Goal: Download file/media

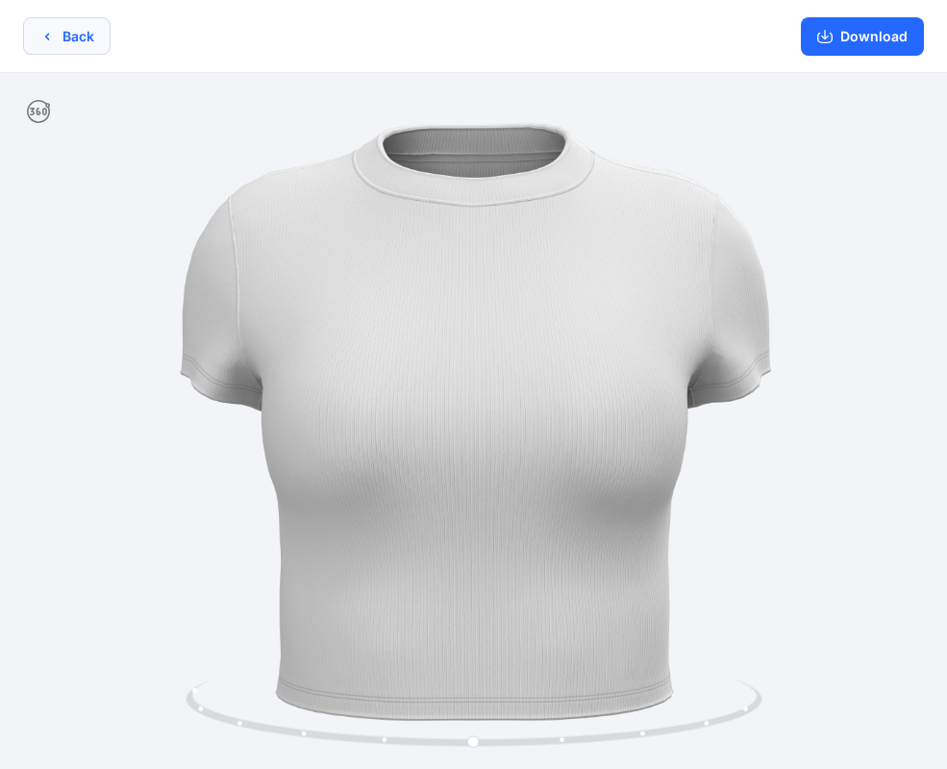
click at [101, 39] on button "Back" at bounding box center [66, 35] width 87 height 37
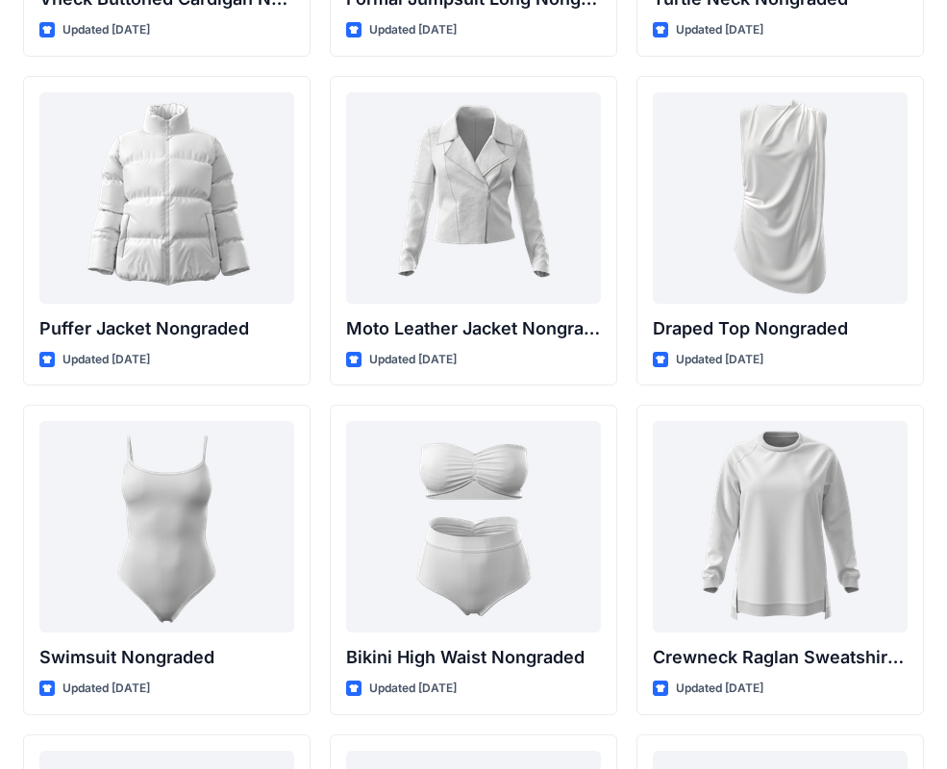
scroll to position [18582, 0]
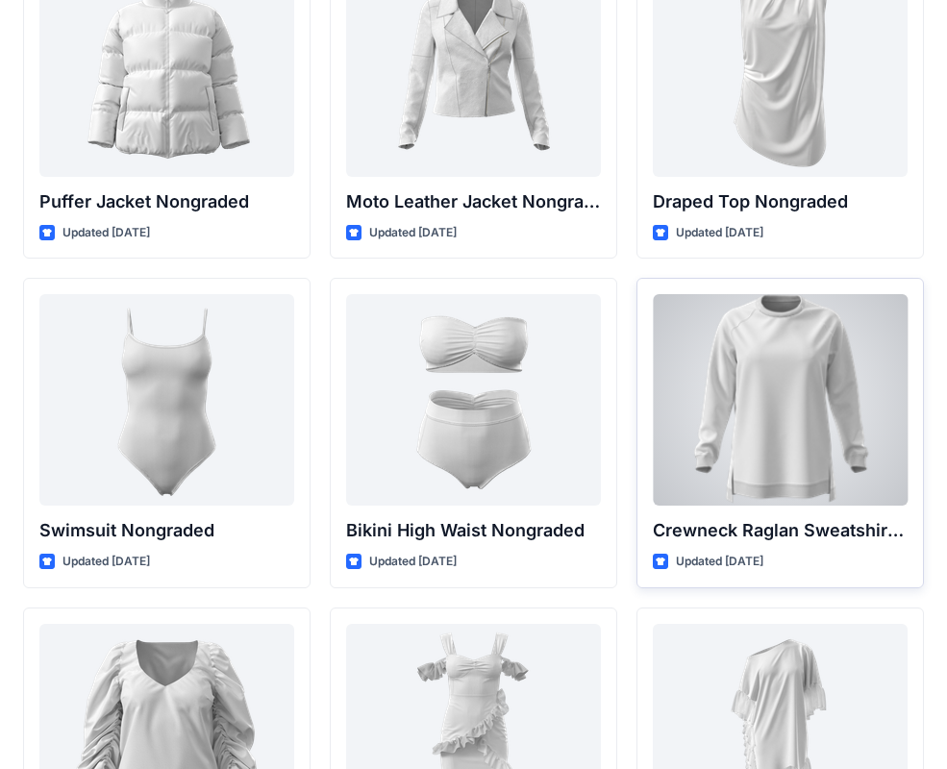
click at [817, 421] on div at bounding box center [780, 399] width 255 height 211
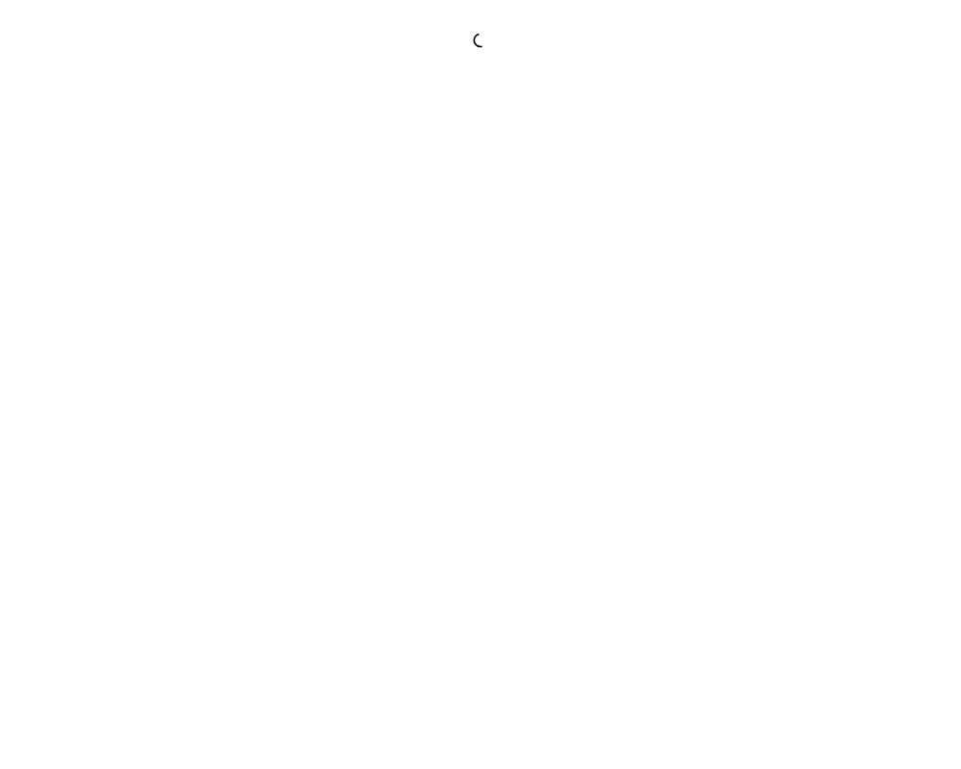
click at [817, 421] on div at bounding box center [480, 384] width 961 height 769
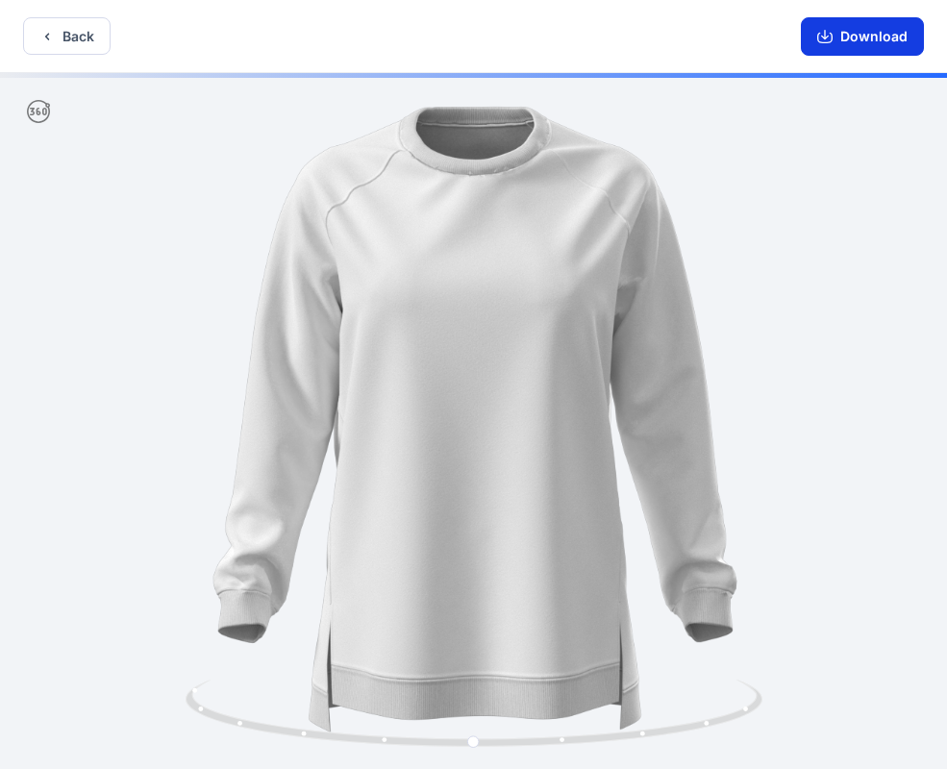
click at [849, 41] on button "Download" at bounding box center [862, 36] width 123 height 38
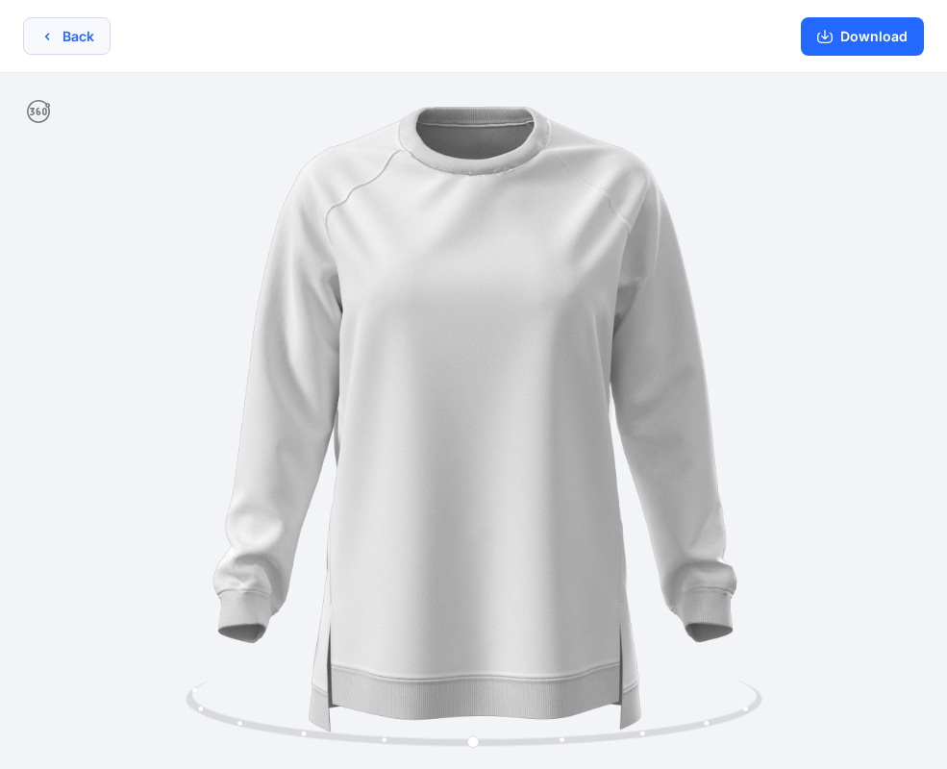
click at [86, 37] on button "Back" at bounding box center [66, 35] width 87 height 37
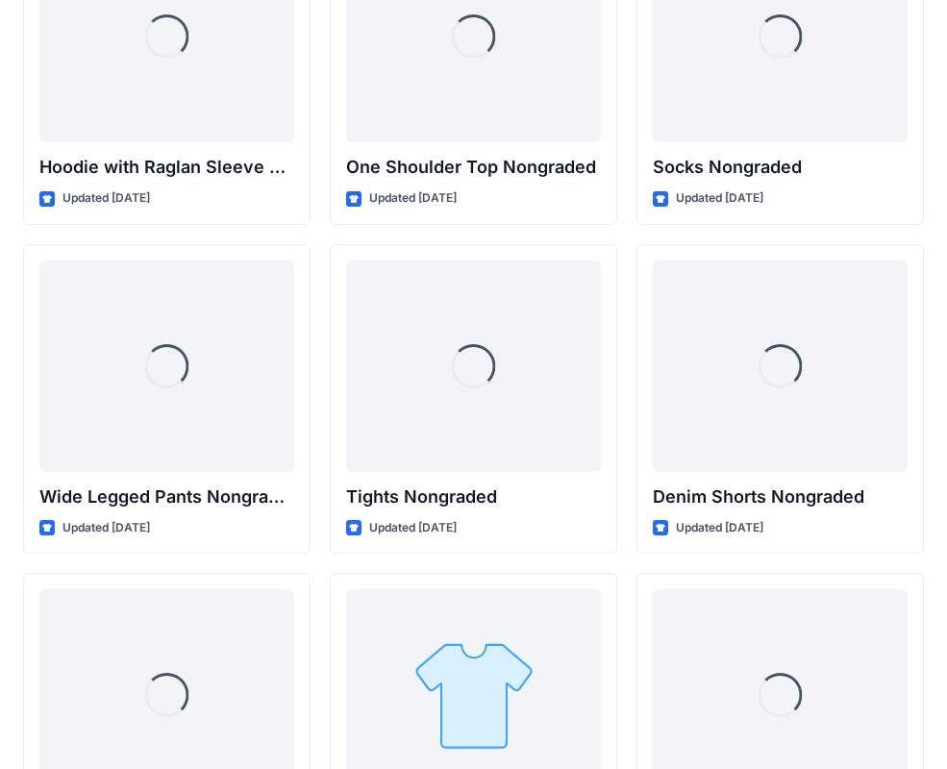
scroll to position [20468, 0]
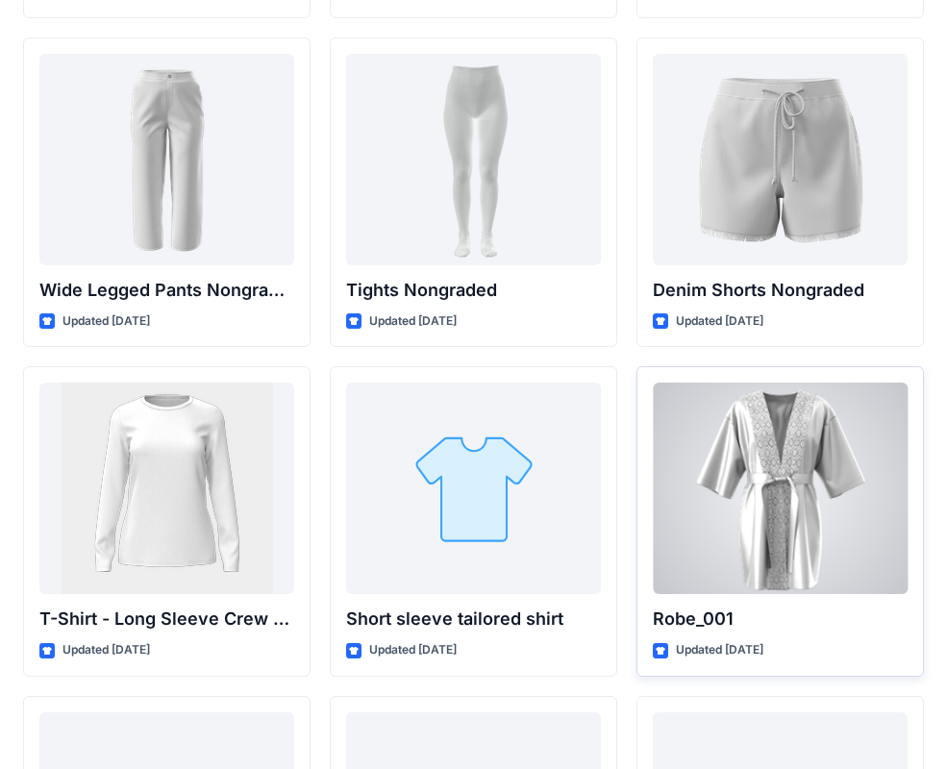
click at [808, 526] on div at bounding box center [780, 487] width 255 height 211
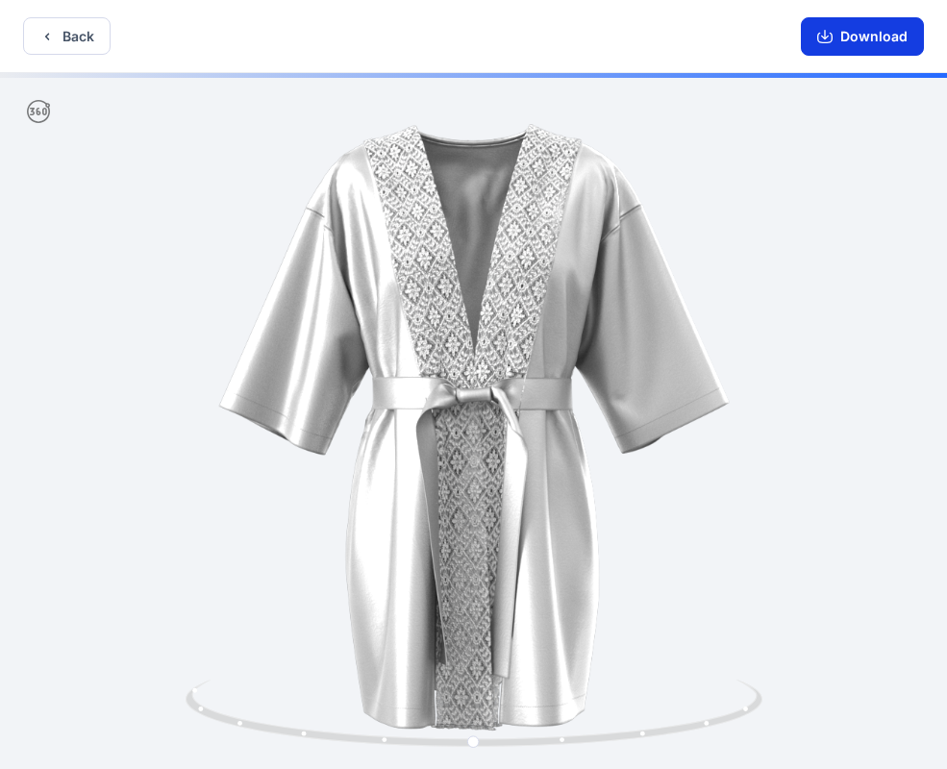
click at [854, 30] on button "Download" at bounding box center [862, 36] width 123 height 38
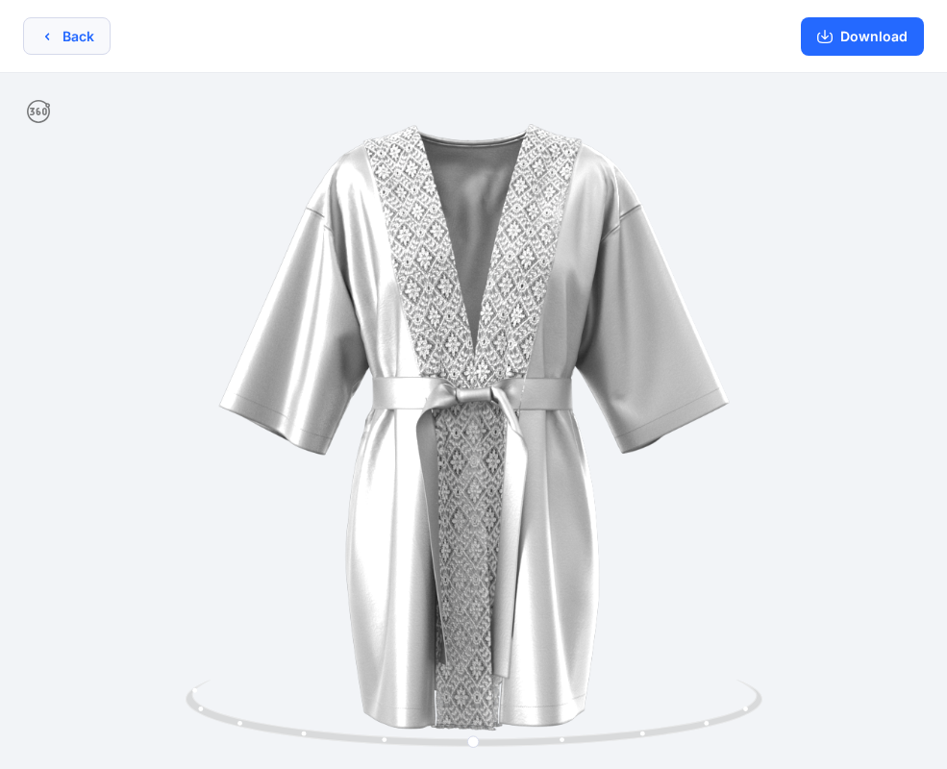
click at [59, 43] on button "Back" at bounding box center [66, 35] width 87 height 37
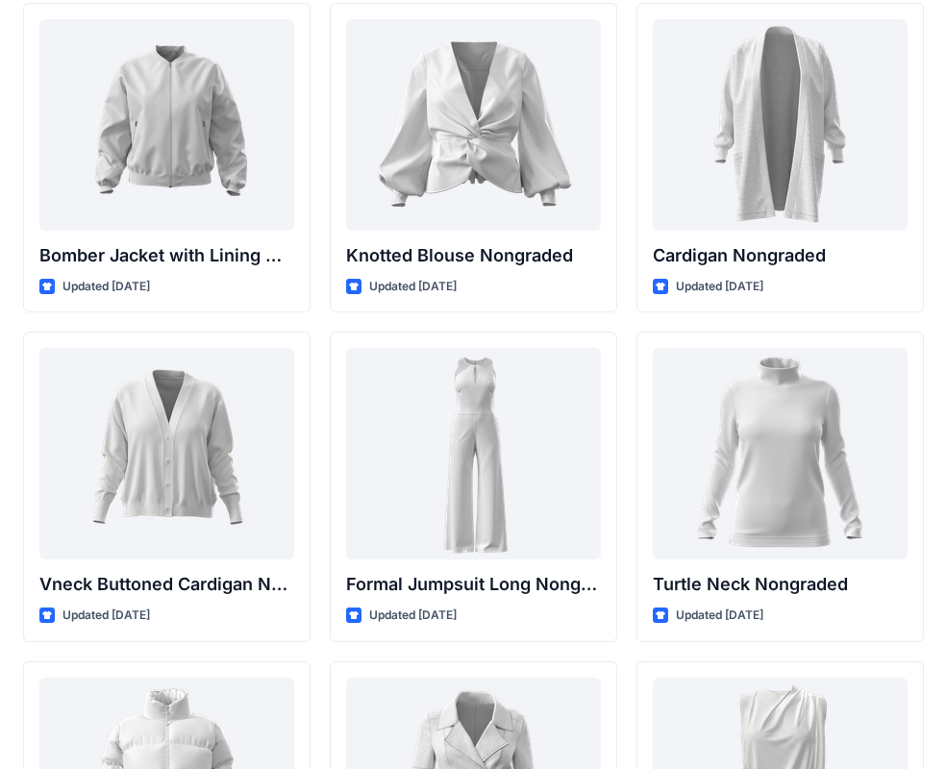
scroll to position [17729, 0]
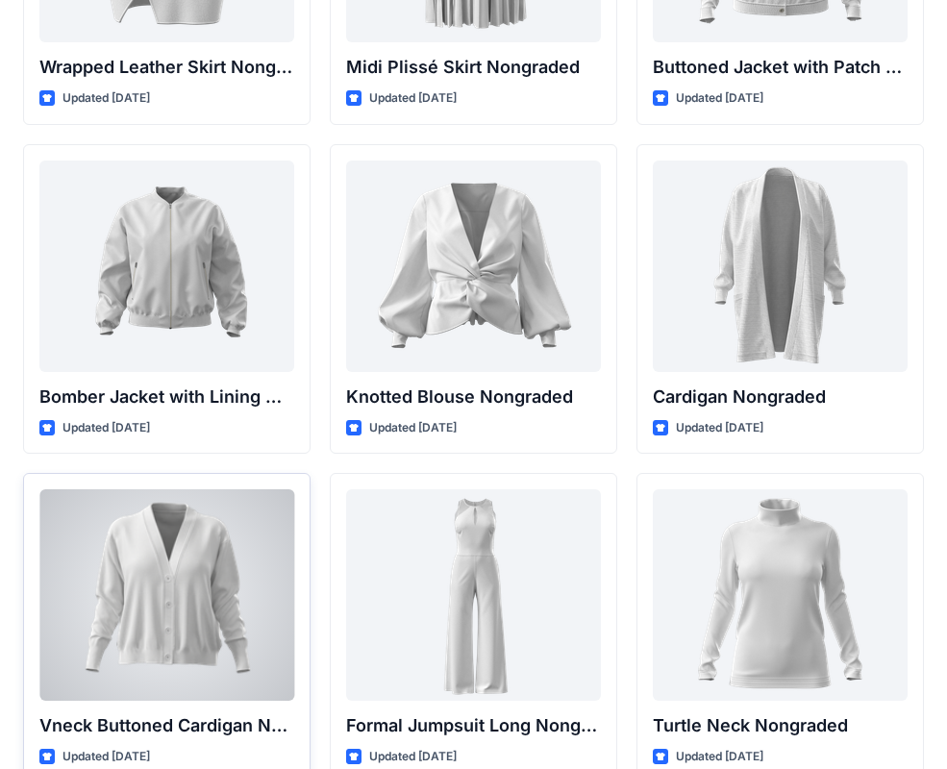
click at [214, 590] on div at bounding box center [166, 594] width 255 height 211
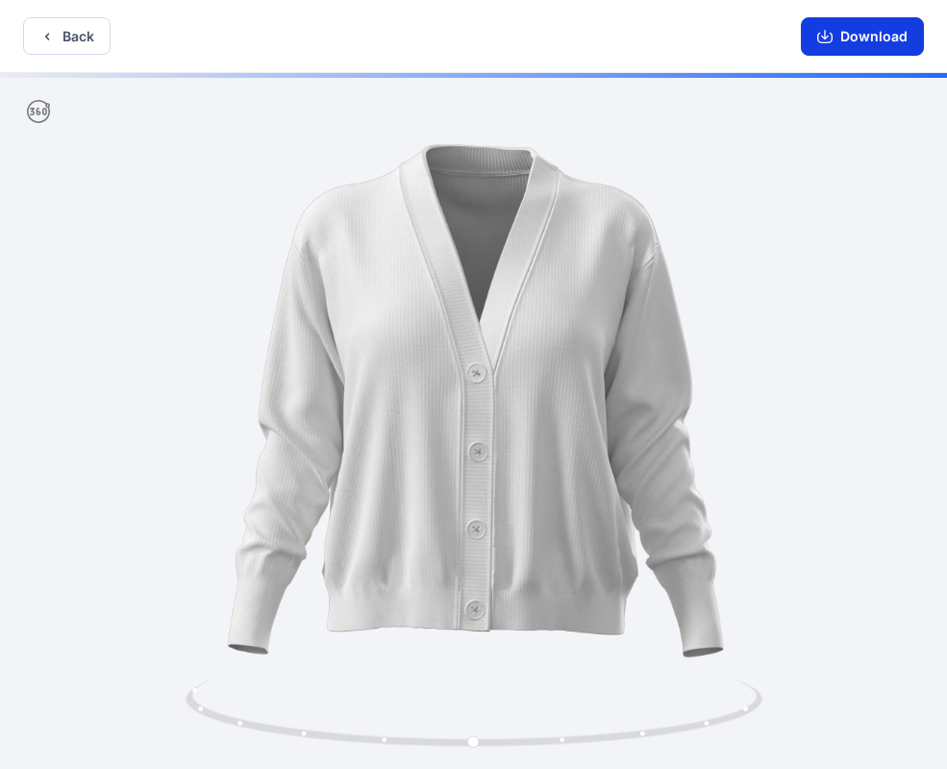
click at [839, 42] on button "Download" at bounding box center [862, 36] width 123 height 38
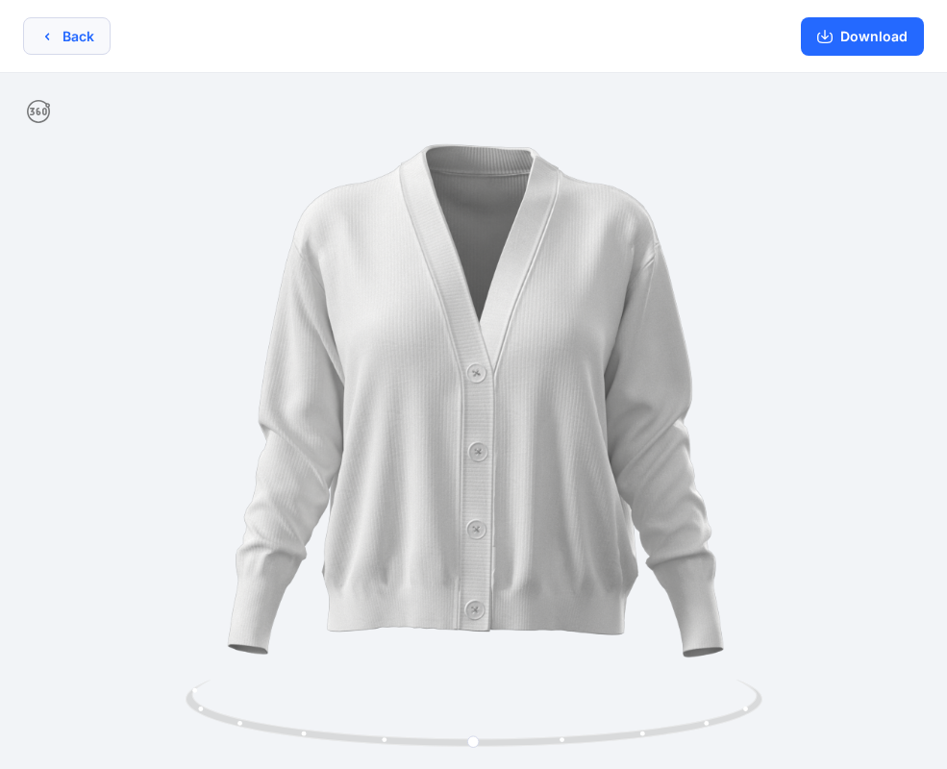
click at [84, 32] on button "Back" at bounding box center [66, 35] width 87 height 37
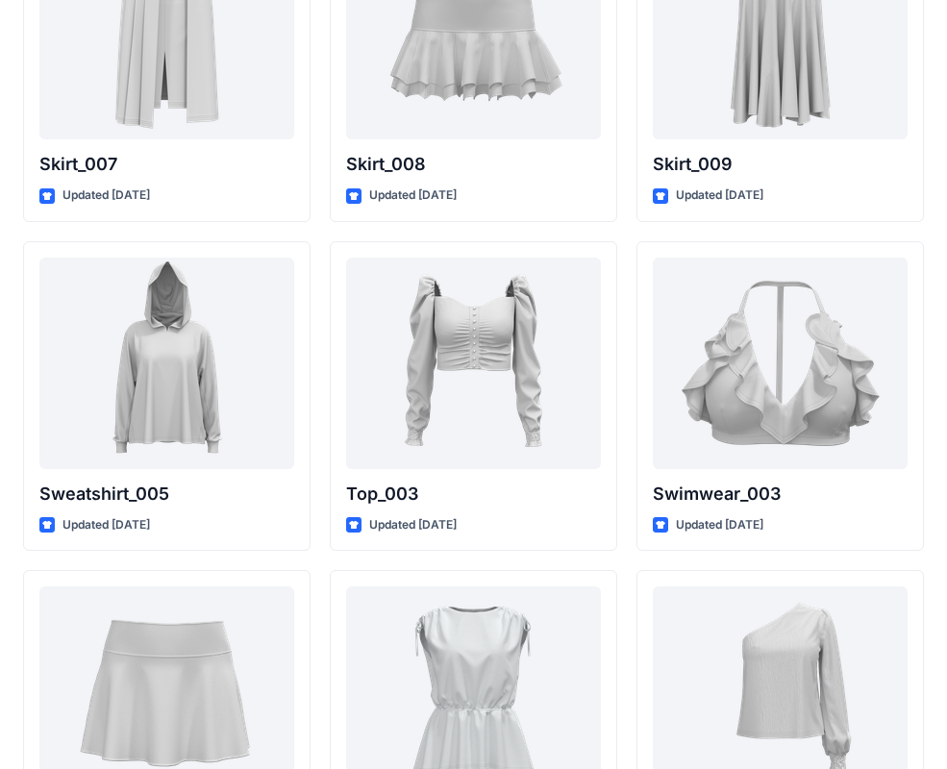
scroll to position [9935, 0]
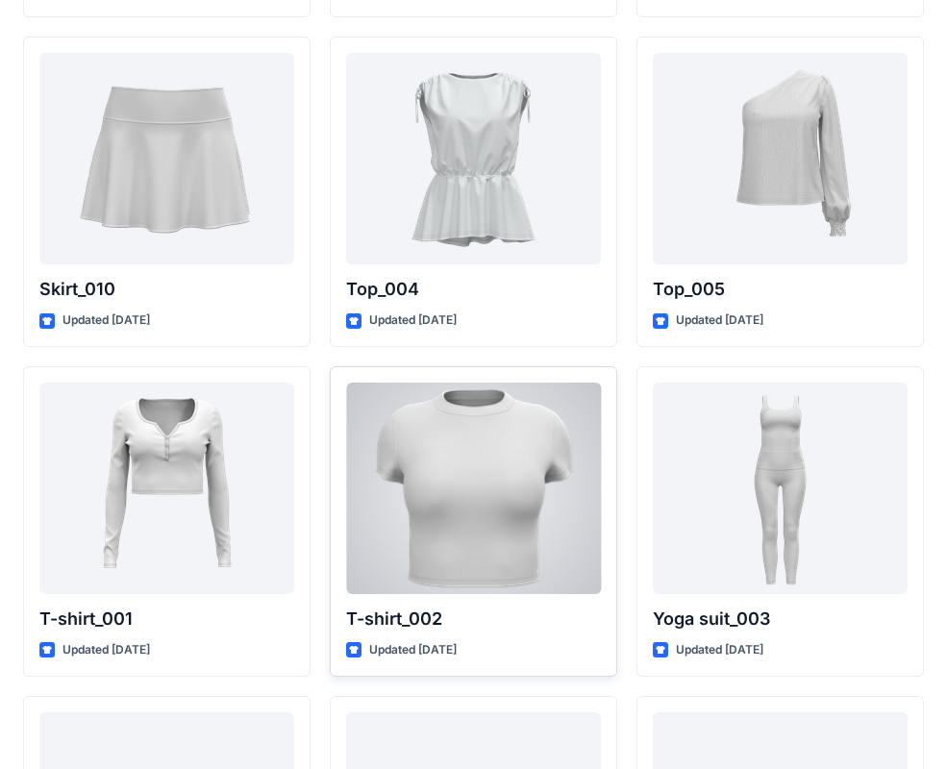
click at [504, 474] on div at bounding box center [473, 487] width 255 height 211
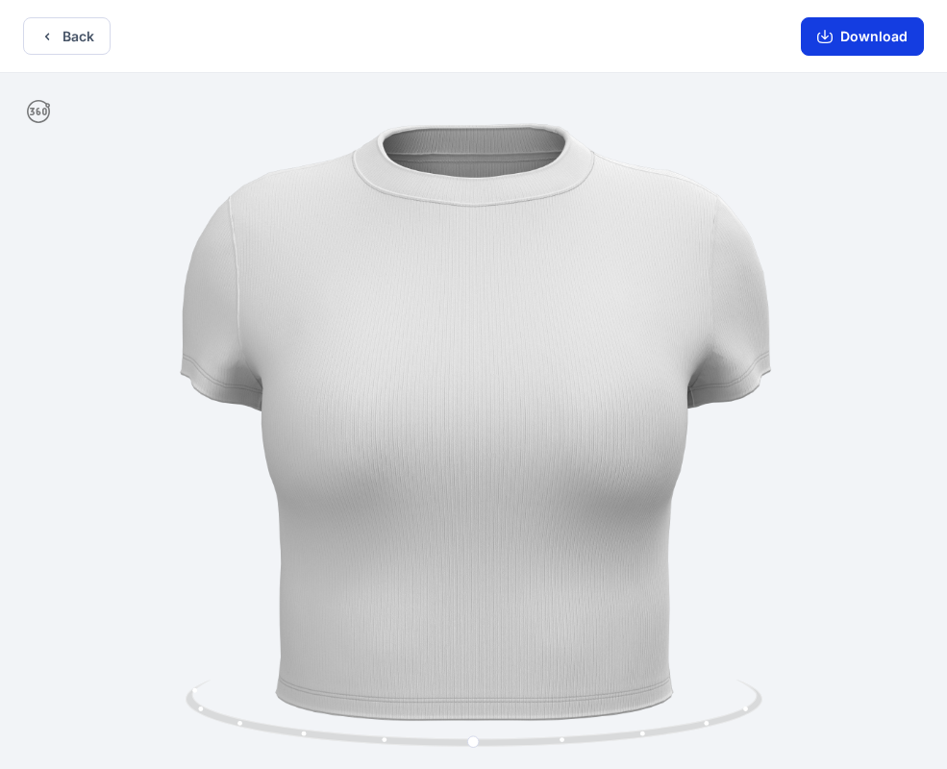
click at [861, 43] on button "Download" at bounding box center [862, 36] width 123 height 38
click at [49, 41] on icon "button" at bounding box center [46, 36] width 15 height 15
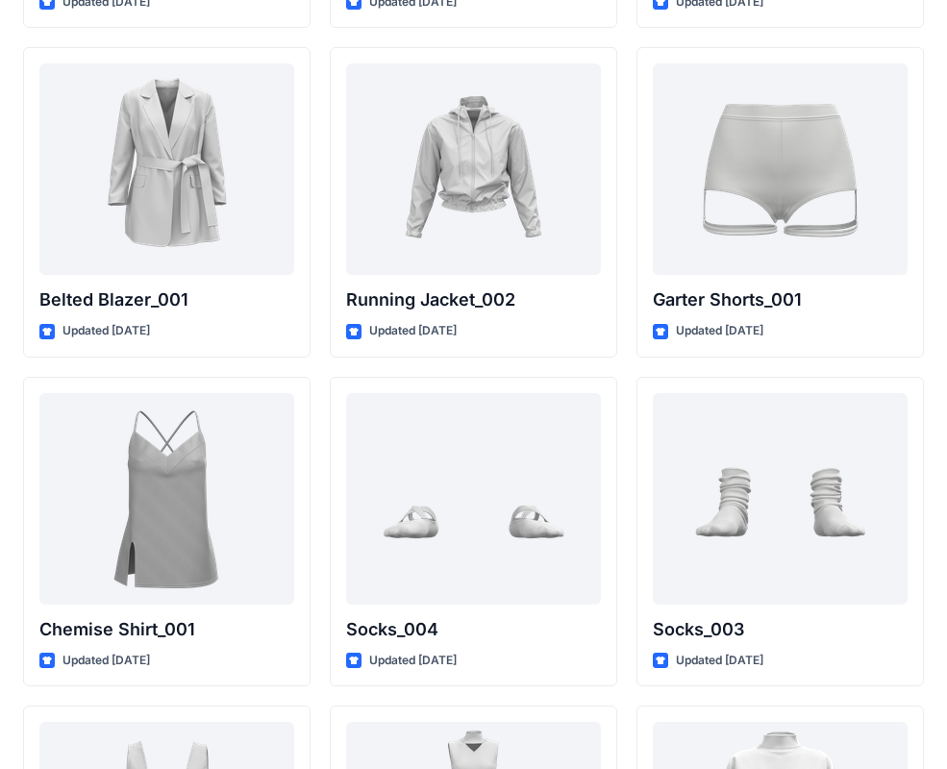
scroll to position [23001, 0]
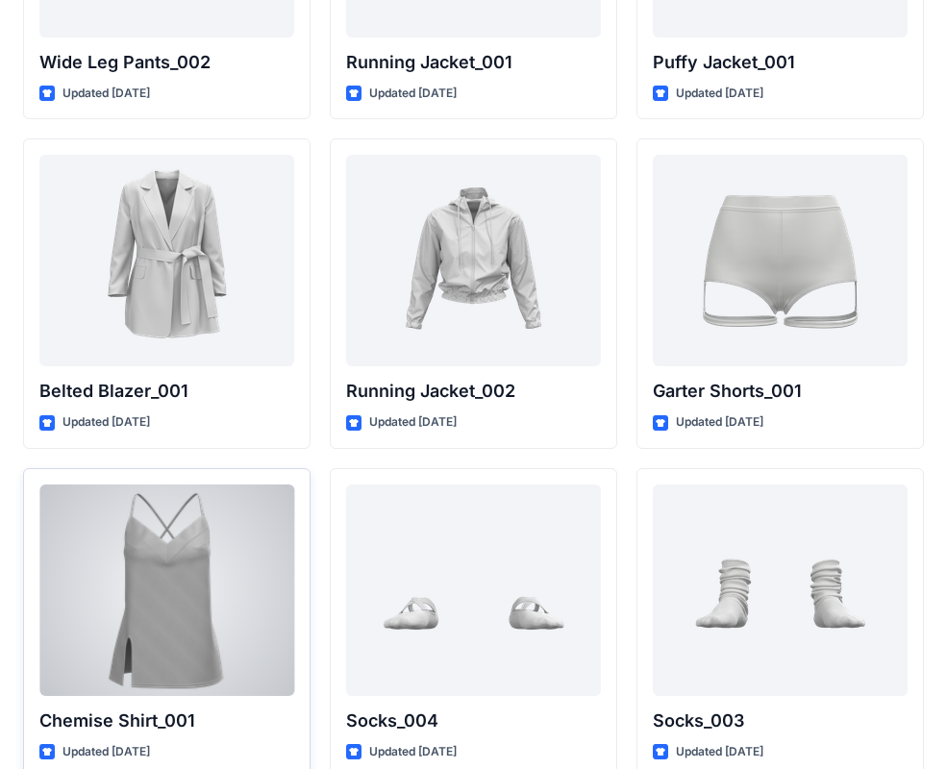
click at [144, 613] on div at bounding box center [166, 589] width 255 height 211
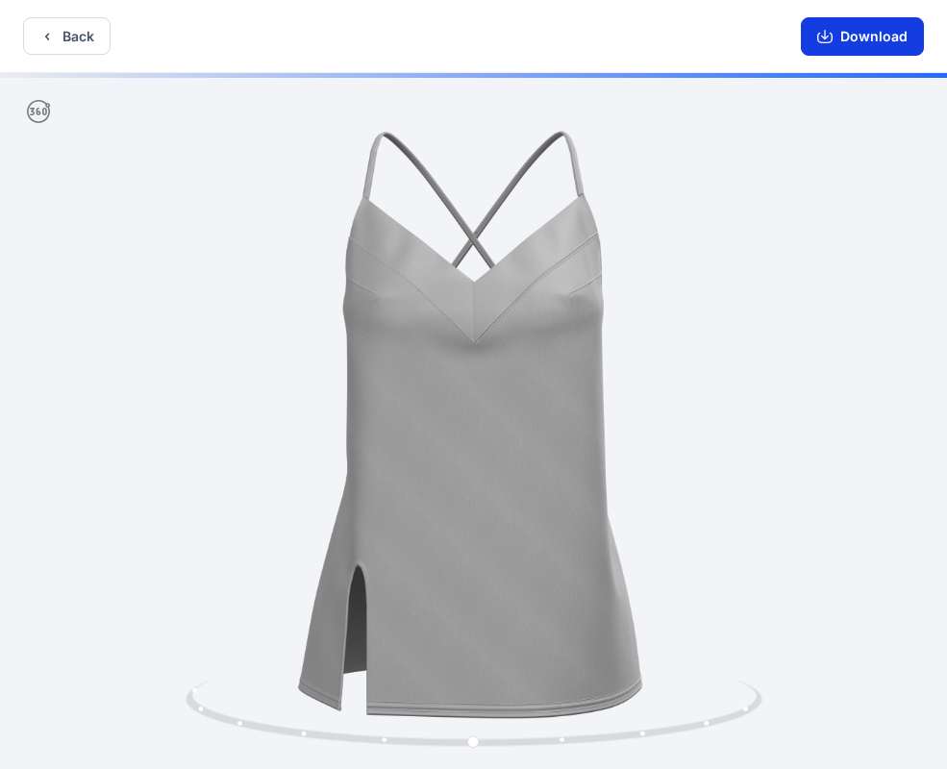
click at [824, 37] on icon "button" at bounding box center [824, 36] width 15 height 15
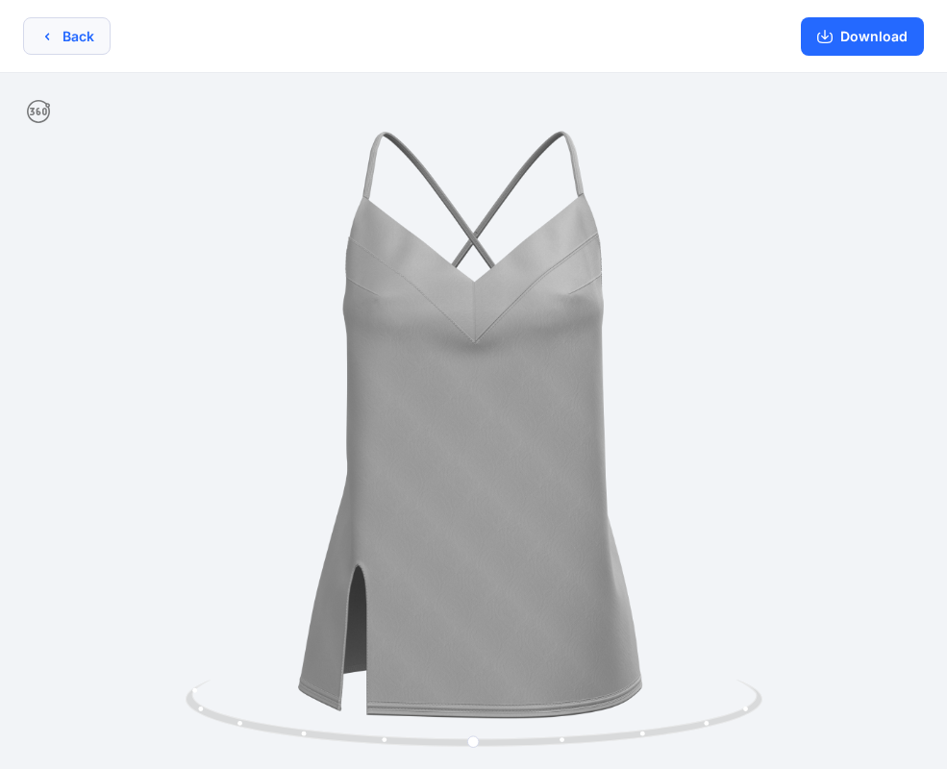
click at [81, 27] on button "Back" at bounding box center [66, 35] width 87 height 37
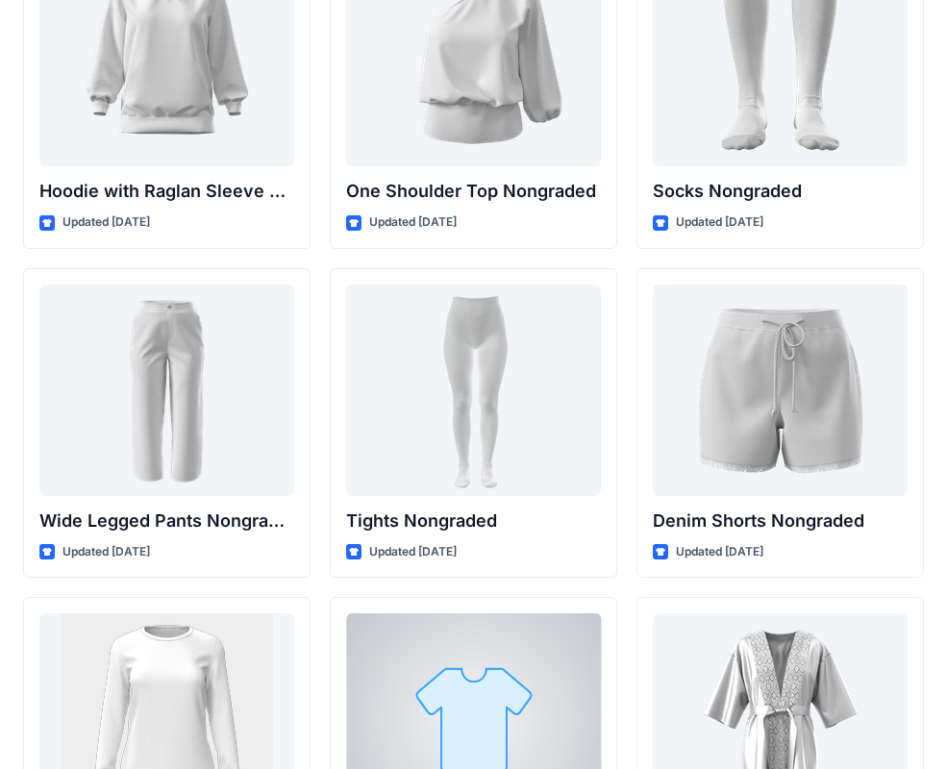
scroll to position [19921, 0]
